Goal: Navigation & Orientation: Find specific page/section

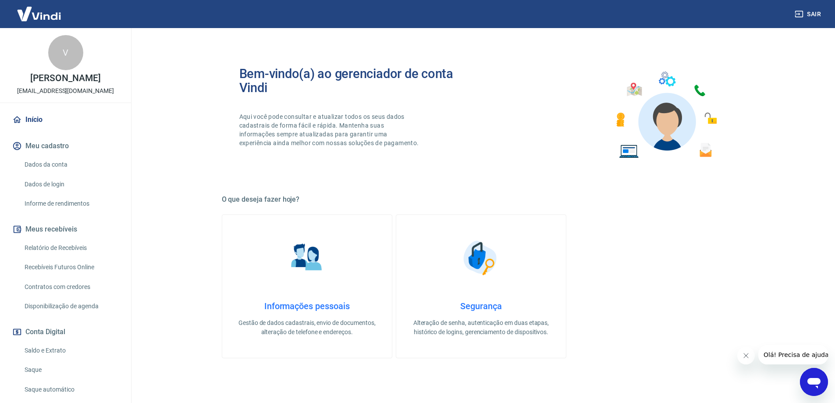
click at [191, 140] on main "Bem-vindo(a) ao gerenciador de conta Vindi Aqui você pode consultar e atualizar…" at bounding box center [481, 215] width 708 height 375
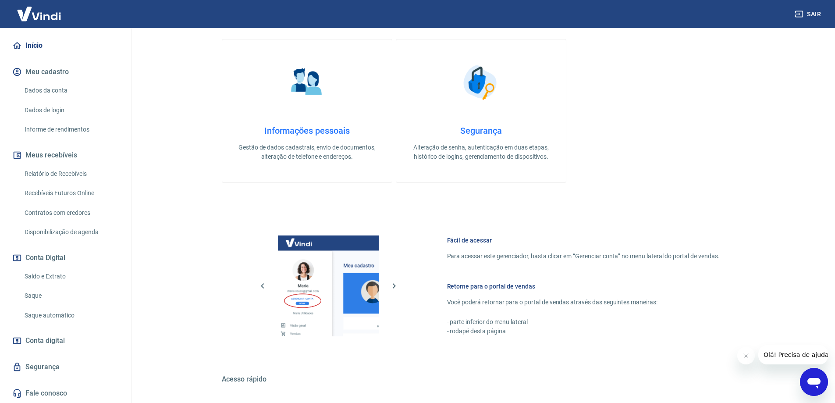
scroll to position [219, 0]
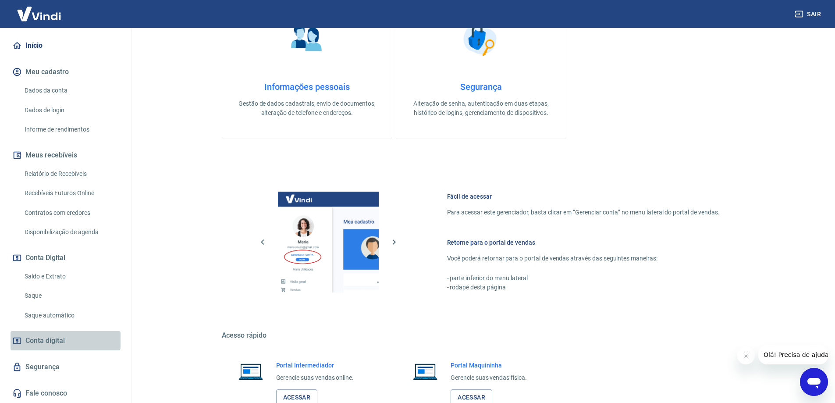
click at [65, 338] on span "Conta digital" at bounding box center [44, 341] width 39 height 12
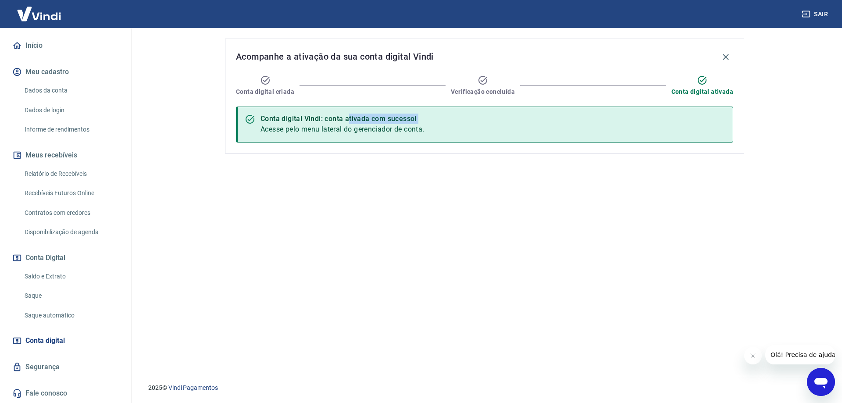
drag, startPoint x: 326, startPoint y: 124, endPoint x: 422, endPoint y: 128, distance: 96.5
click at [379, 124] on div "Conta digital Vindi: conta ativada com sucesso! Acesse pelo menu lateral do ger…" at bounding box center [342, 124] width 164 height 27
click at [422, 128] on span "Acesse pelo menu lateral do gerenciador de conta." at bounding box center [342, 129] width 164 height 8
click at [726, 88] on span "Conta digital ativada" at bounding box center [702, 91] width 62 height 9
click at [55, 366] on link "Segurança" at bounding box center [66, 366] width 110 height 19
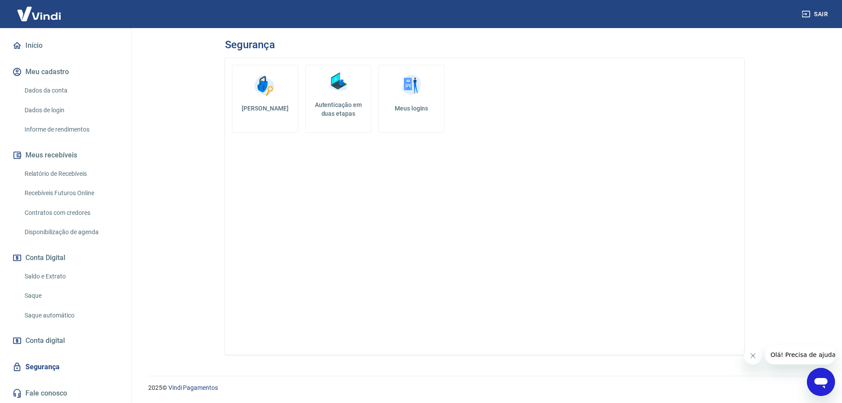
click at [59, 277] on link "Saldo e Extrato" at bounding box center [71, 276] width 100 height 18
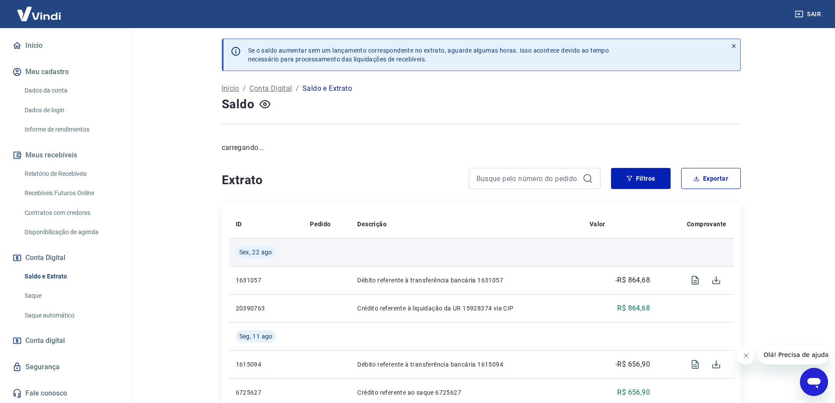
scroll to position [44, 0]
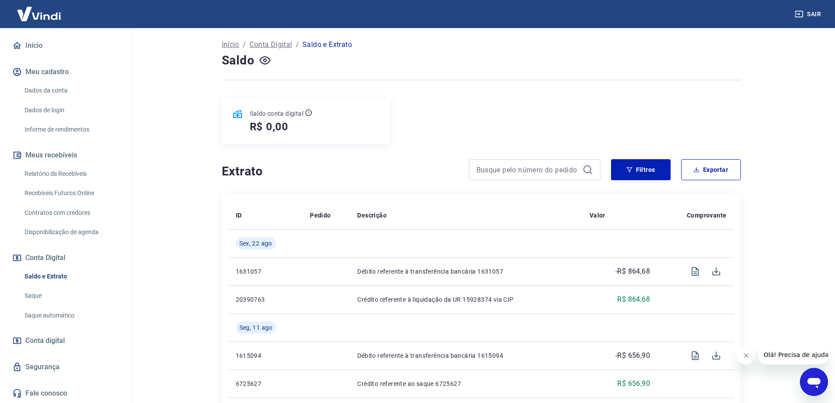
click at [62, 232] on link "Disponibilização de agenda" at bounding box center [71, 232] width 100 height 18
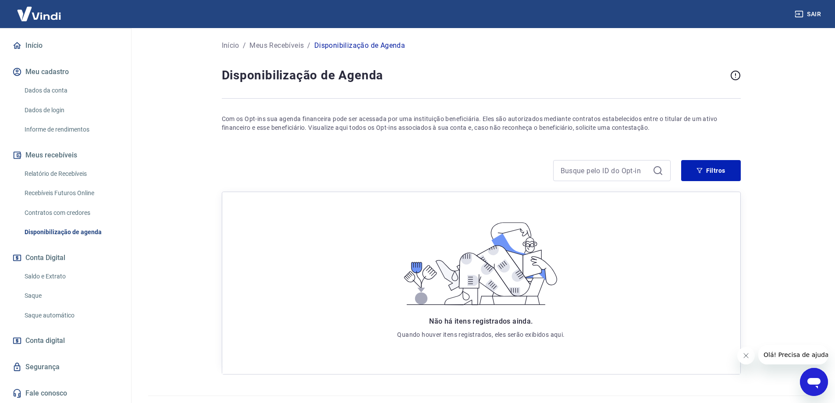
click at [96, 201] on link "Recebíveis Futuros Online" at bounding box center [71, 193] width 100 height 18
click at [87, 90] on link "Dados da conta" at bounding box center [71, 91] width 100 height 18
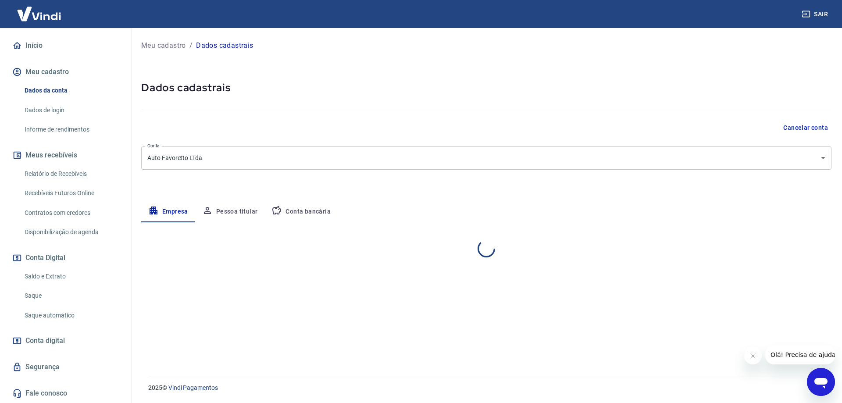
select select "PR"
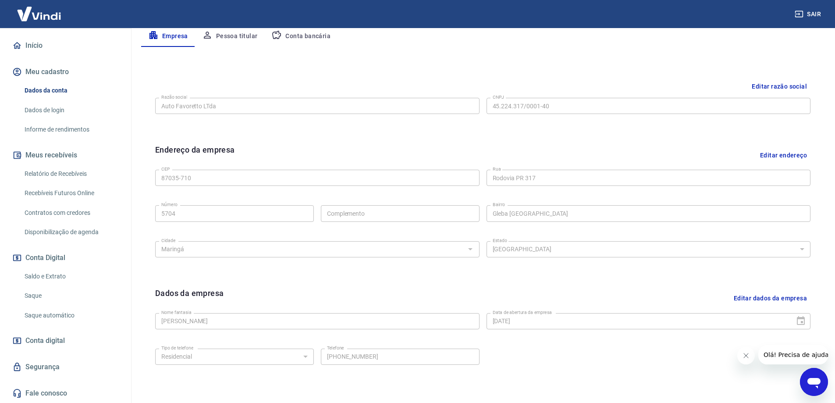
scroll to position [44, 0]
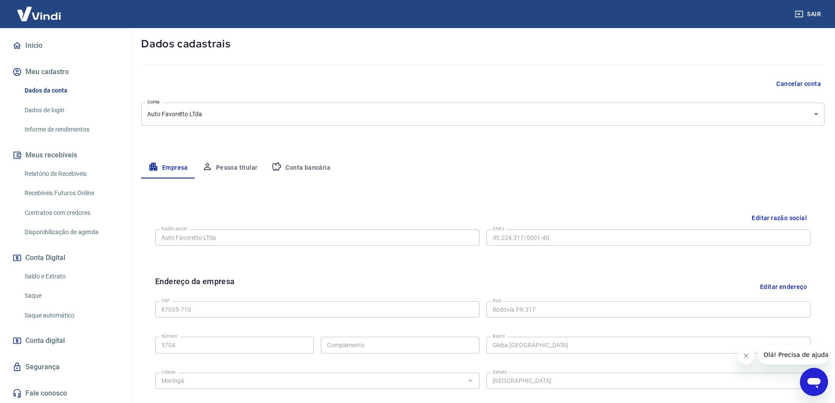
click at [92, 106] on link "Dados de login" at bounding box center [71, 110] width 100 height 18
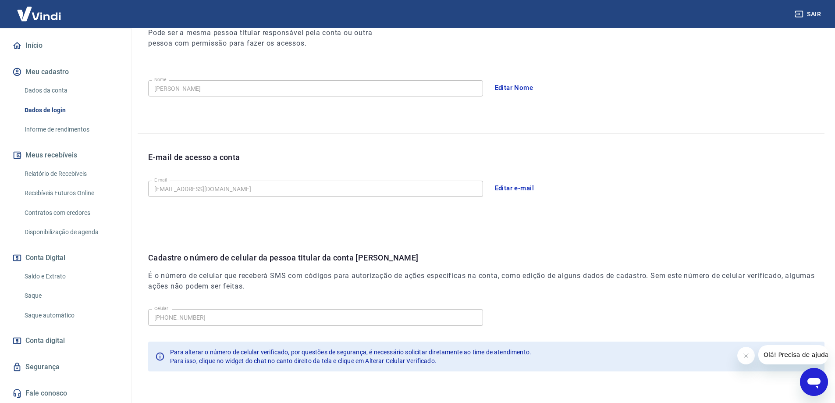
scroll to position [159, 0]
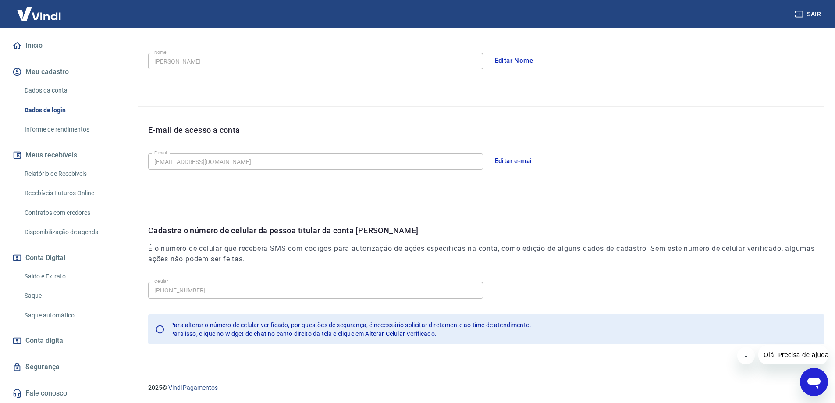
click at [79, 125] on link "Informe de rendimentos" at bounding box center [71, 130] width 100 height 18
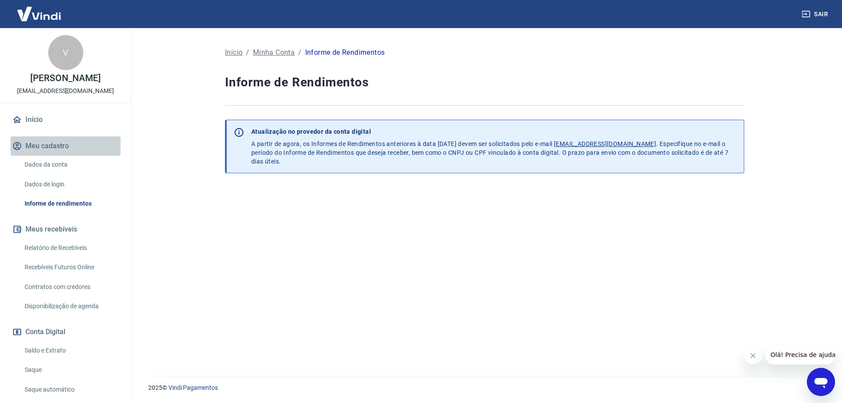
click at [70, 153] on button "Meu cadastro" at bounding box center [66, 145] width 110 height 19
click at [81, 238] on button "Meus recebíveis" at bounding box center [66, 229] width 110 height 19
click at [82, 257] on link "Relatório de Recebíveis" at bounding box center [71, 248] width 100 height 18
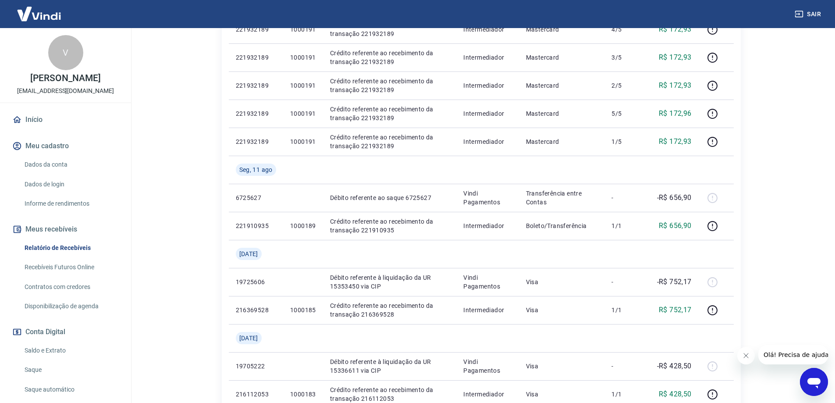
scroll to position [307, 0]
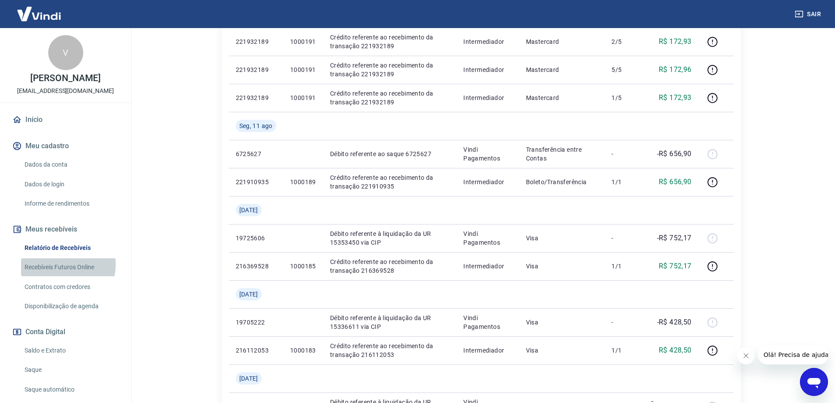
click at [61, 274] on link "Recebíveis Futuros Online" at bounding box center [71, 267] width 100 height 18
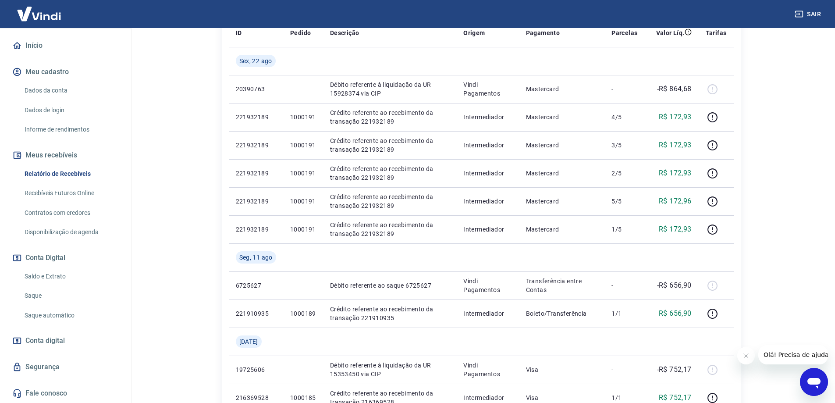
scroll to position [0, 0]
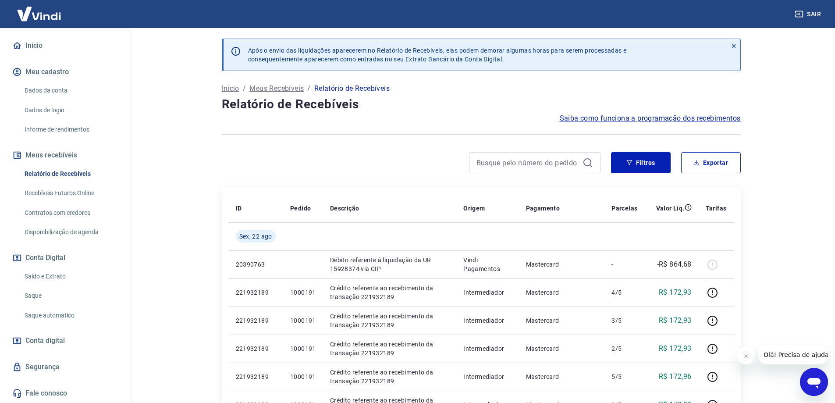
click at [61, 117] on link "Dados de login" at bounding box center [71, 110] width 100 height 18
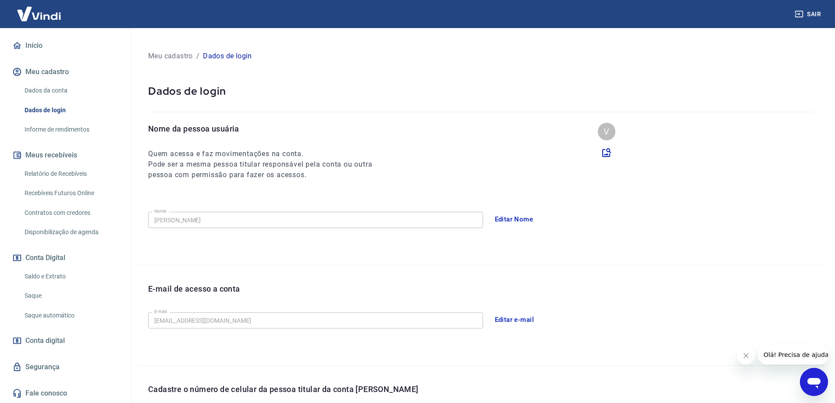
scroll to position [159, 0]
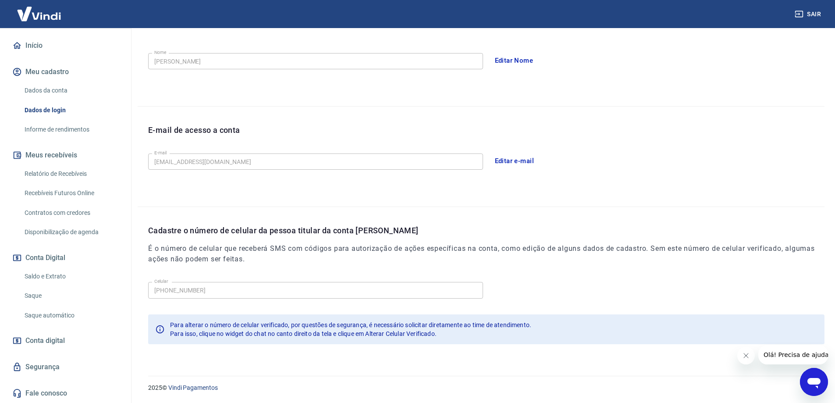
click at [61, 89] on link "Dados da conta" at bounding box center [71, 91] width 100 height 18
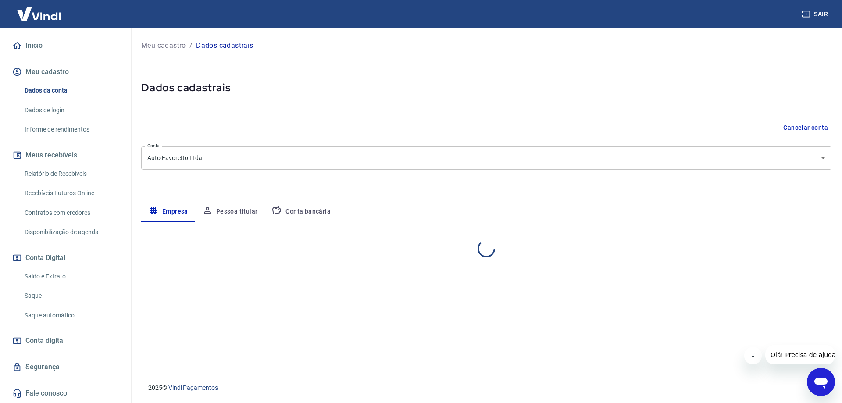
select select "PR"
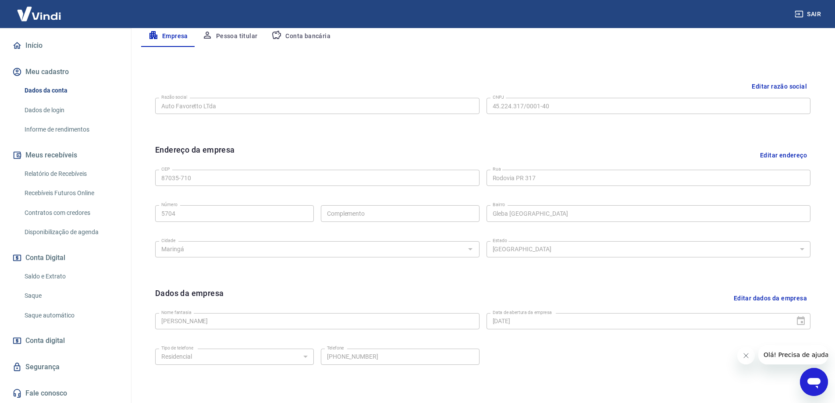
scroll to position [229, 0]
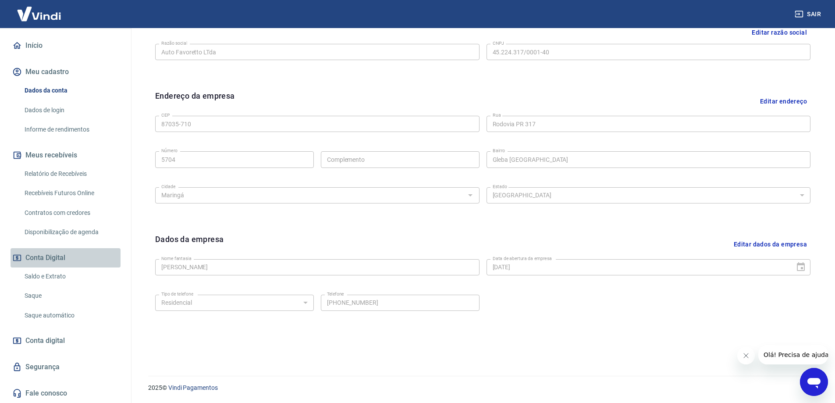
click at [72, 257] on button "Conta Digital" at bounding box center [66, 257] width 110 height 19
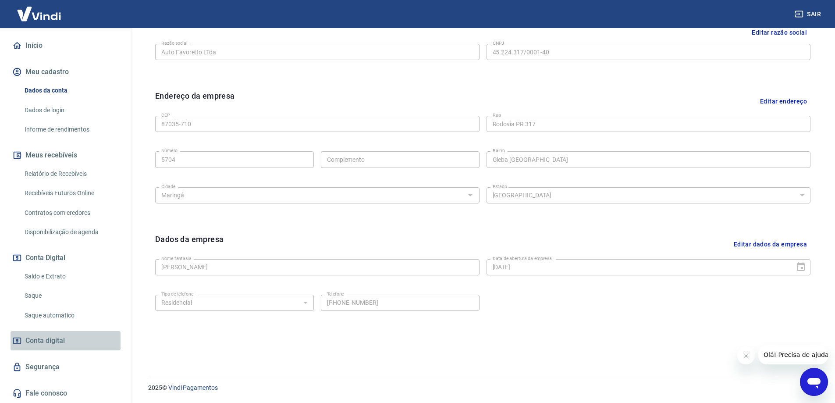
click at [65, 341] on span "Conta digital" at bounding box center [44, 341] width 39 height 12
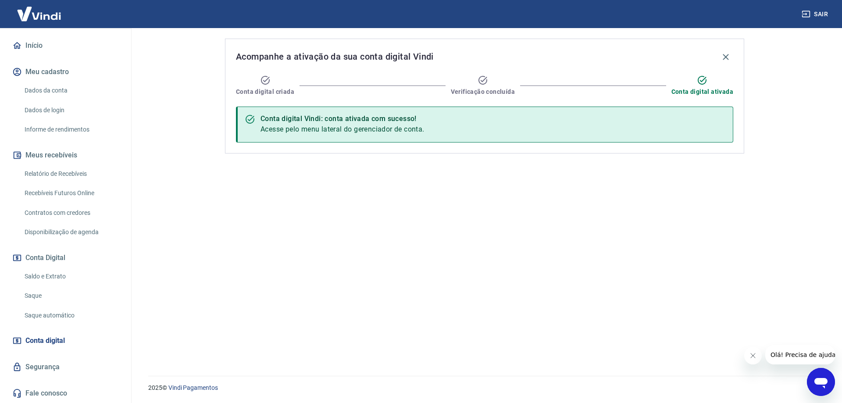
click at [694, 86] on div "Conta digital ativada" at bounding box center [702, 85] width 62 height 21
click at [691, 117] on div "Conta digital Vindi: conta ativada com sucesso! Acesse pelo menu lateral do ger…" at bounding box center [484, 125] width 497 height 36
click at [58, 364] on link "Segurança" at bounding box center [66, 366] width 110 height 19
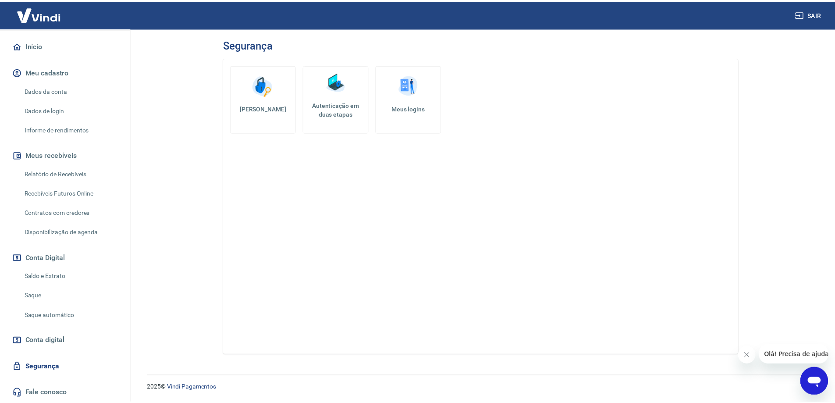
scroll to position [39, 0]
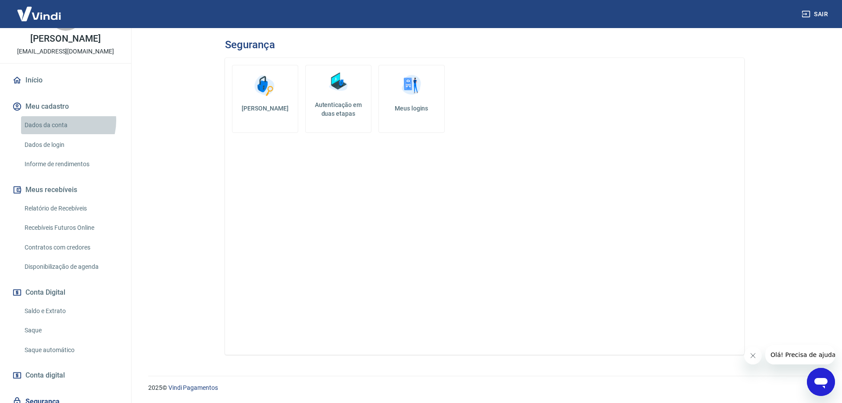
click at [56, 130] on link "Dados da conta" at bounding box center [71, 125] width 100 height 18
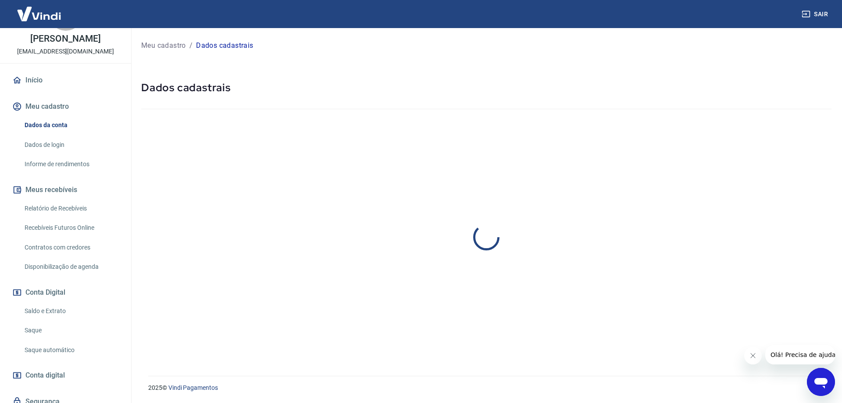
select select "PR"
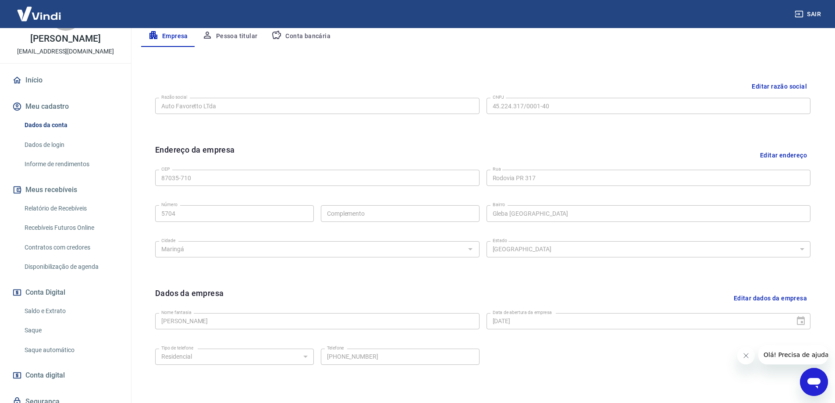
scroll to position [229, 0]
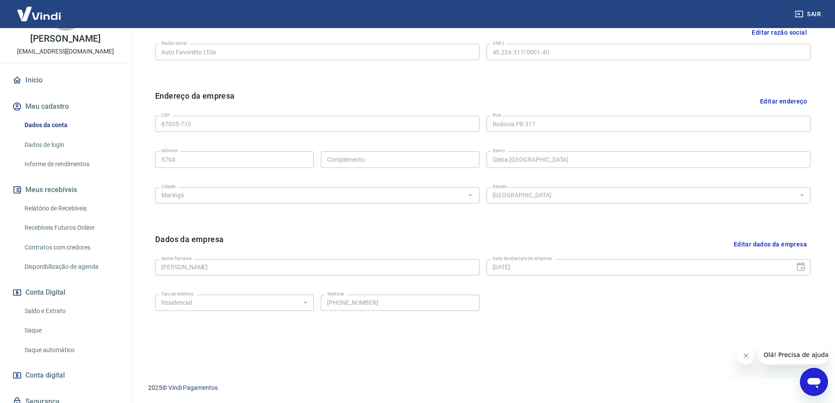
click at [55, 154] on link "Dados de login" at bounding box center [71, 145] width 100 height 18
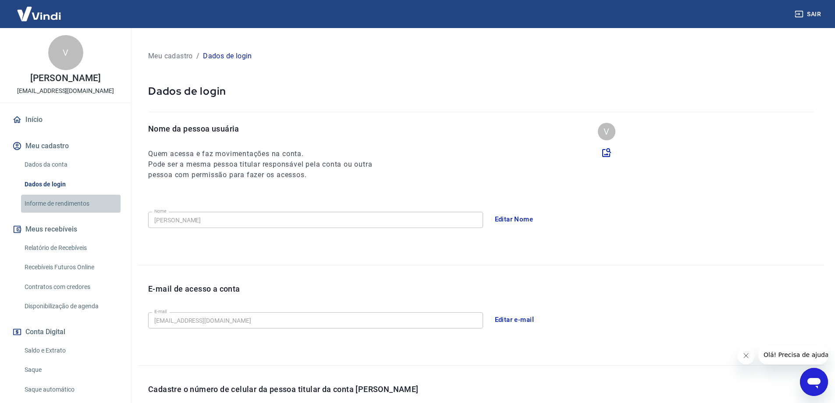
click at [102, 206] on link "Informe de rendimentos" at bounding box center [71, 204] width 100 height 18
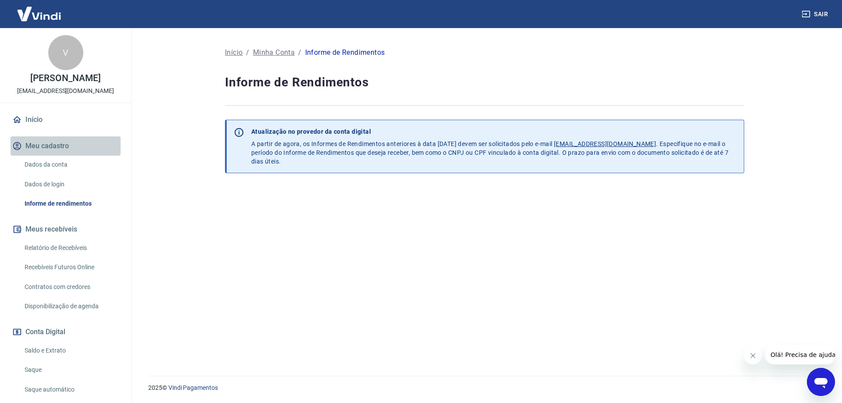
click at [81, 151] on button "Meu cadastro" at bounding box center [66, 145] width 110 height 19
click at [43, 7] on img at bounding box center [39, 13] width 57 height 27
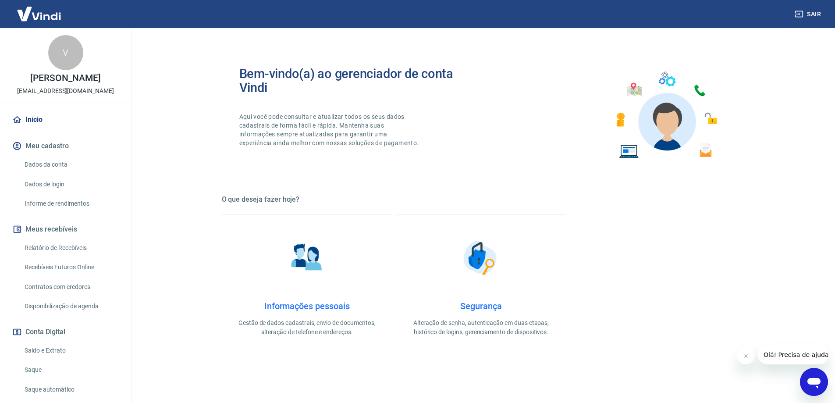
click at [43, 7] on img at bounding box center [39, 13] width 57 height 27
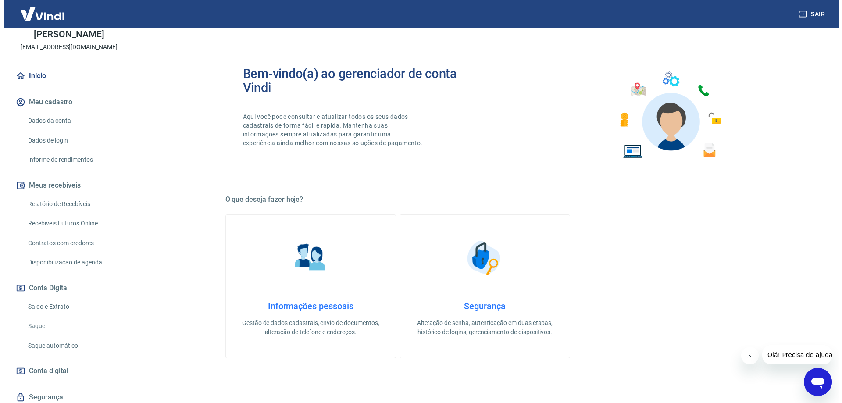
scroll to position [83, 0]
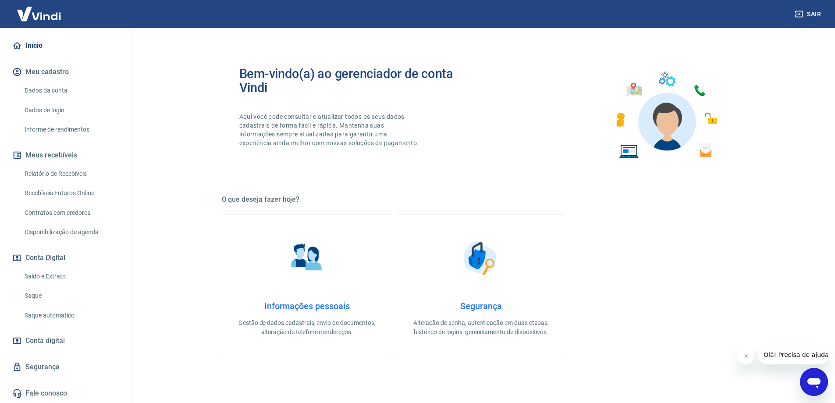
click at [63, 367] on link "Segurança" at bounding box center [66, 366] width 110 height 19
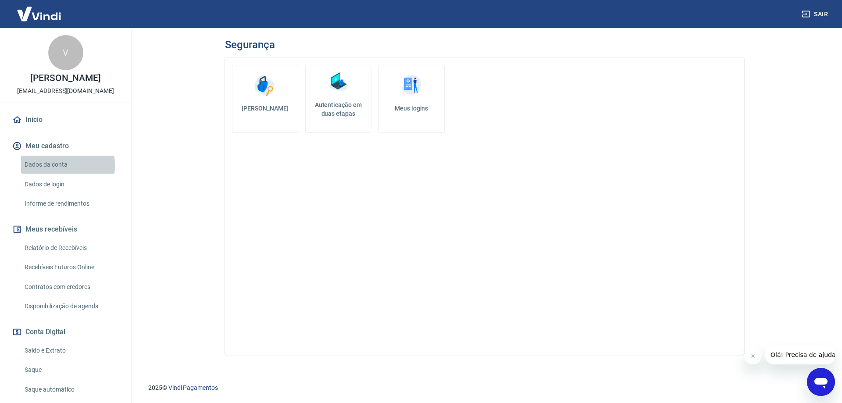
click at [35, 174] on link "Dados da conta" at bounding box center [71, 165] width 100 height 18
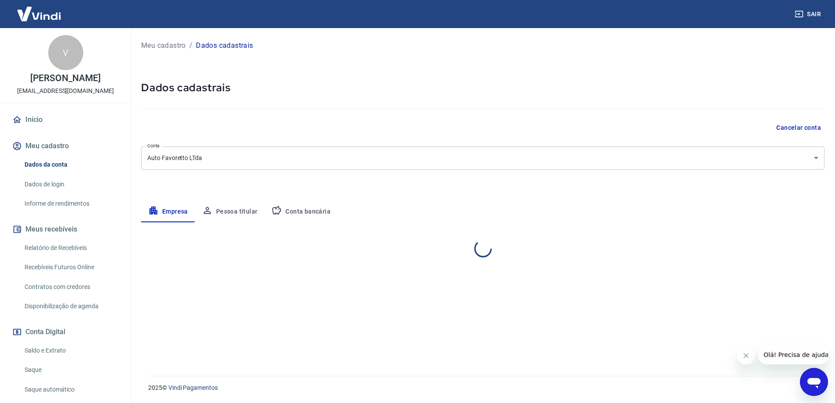
select select "PR"
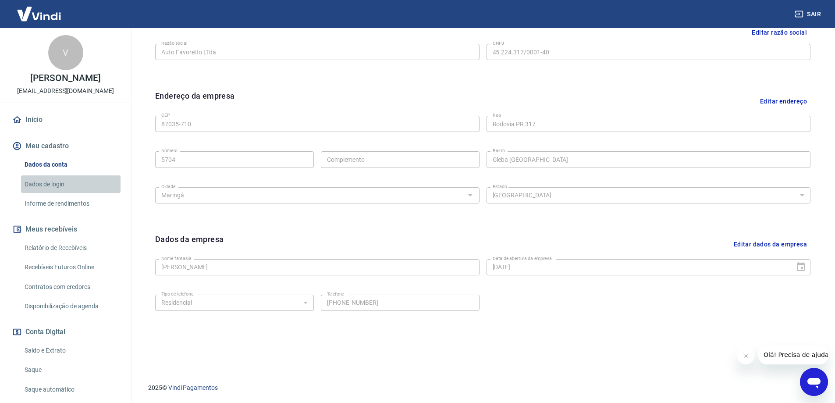
click at [71, 190] on link "Dados de login" at bounding box center [71, 184] width 100 height 18
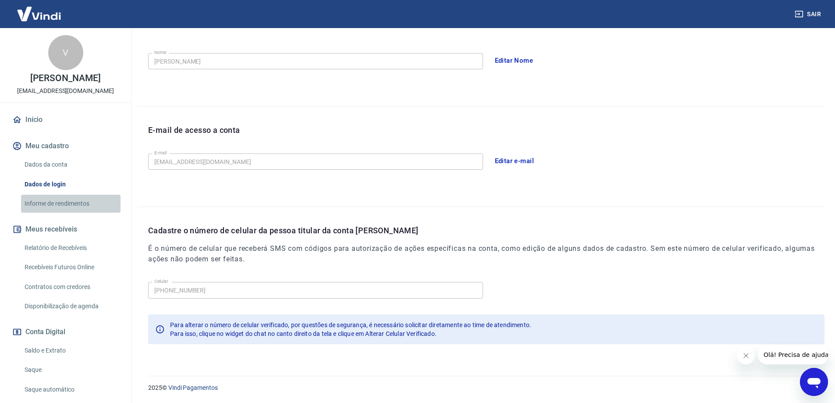
click at [75, 213] on link "Informe de rendimentos" at bounding box center [71, 204] width 100 height 18
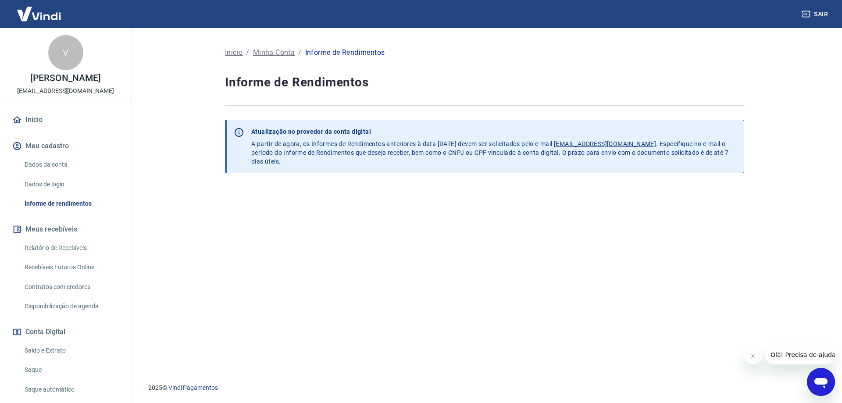
click at [58, 129] on link "Início" at bounding box center [66, 119] width 110 height 19
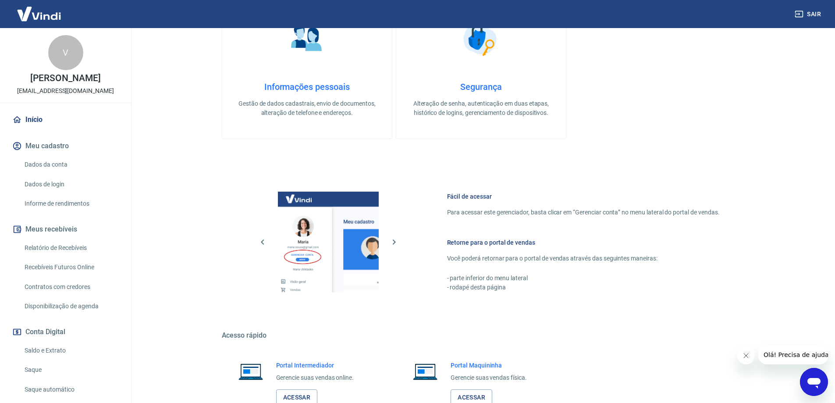
scroll to position [281, 0]
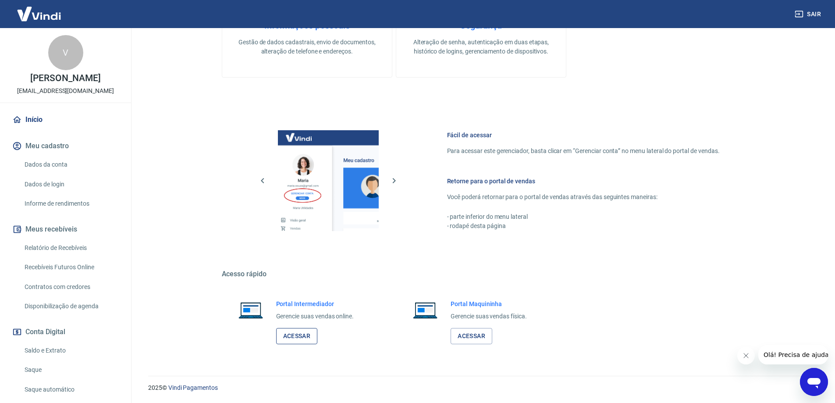
click at [302, 333] on link "Acessar" at bounding box center [297, 336] width 42 height 16
click at [488, 340] on link "Acessar" at bounding box center [472, 336] width 42 height 16
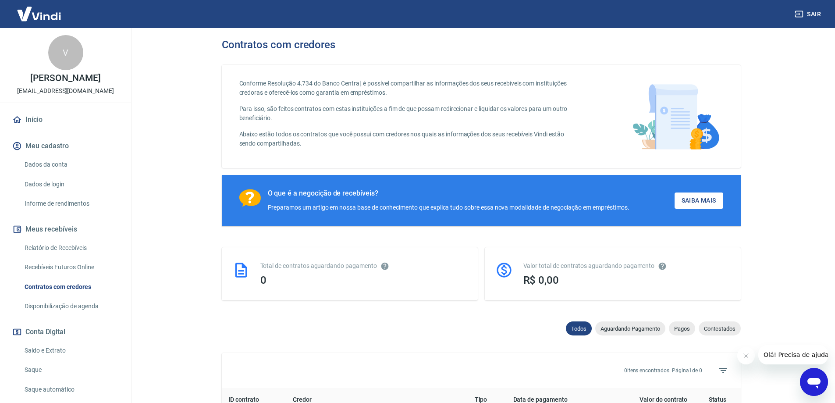
click at [64, 125] on link "Início" at bounding box center [66, 119] width 110 height 19
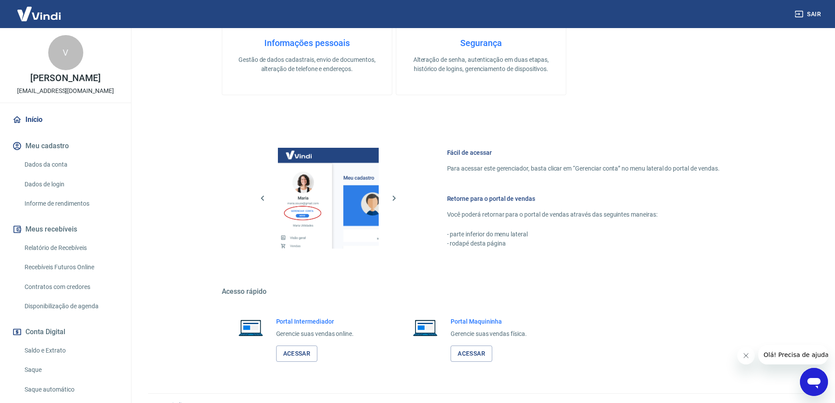
scroll to position [281, 0]
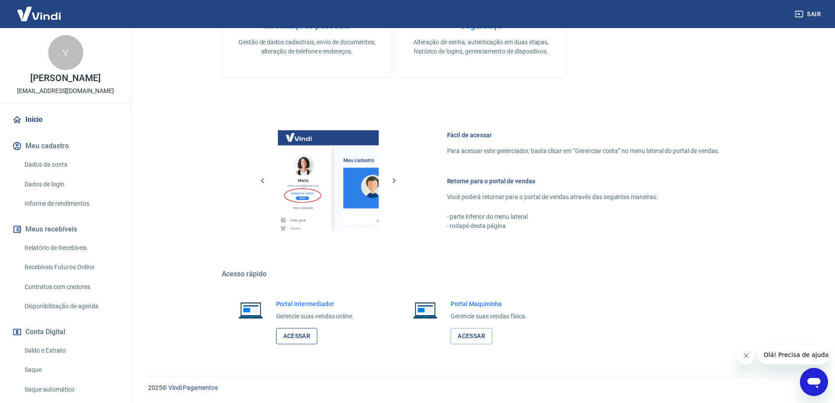
click at [304, 339] on link "Acessar" at bounding box center [297, 336] width 42 height 16
